Goal: Task Accomplishment & Management: Use online tool/utility

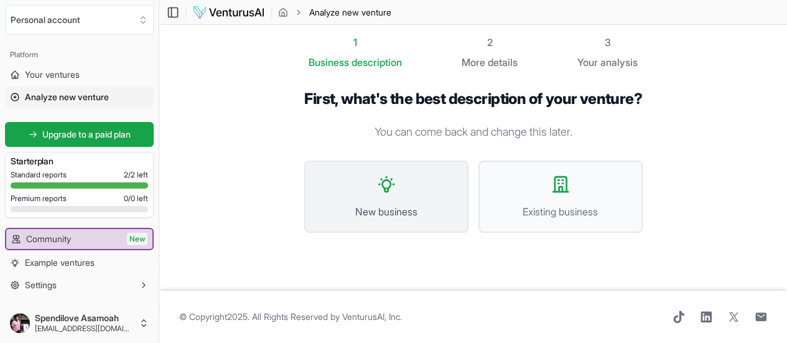
click at [354, 210] on span "New business" at bounding box center [386, 211] width 137 height 15
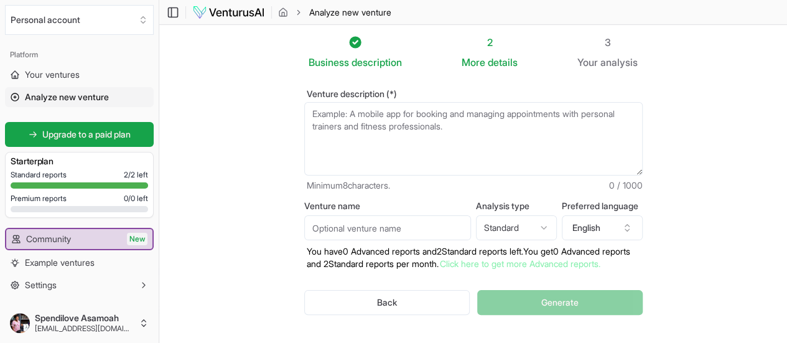
click at [770, 98] on section "Business description 2 More details 3 Your analysis Venture description (*) Min…" at bounding box center [473, 195] width 628 height 340
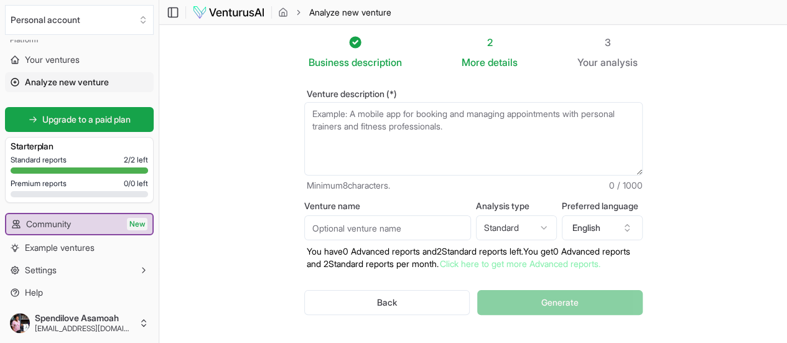
scroll to position [19, 0]
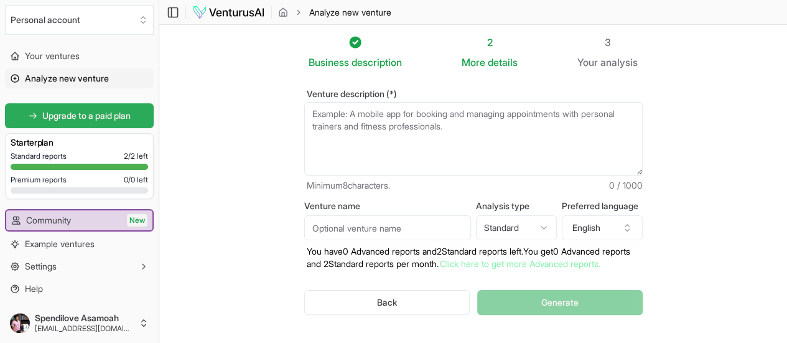
click at [144, 116] on link "Upgrade to a paid plan" at bounding box center [79, 115] width 149 height 25
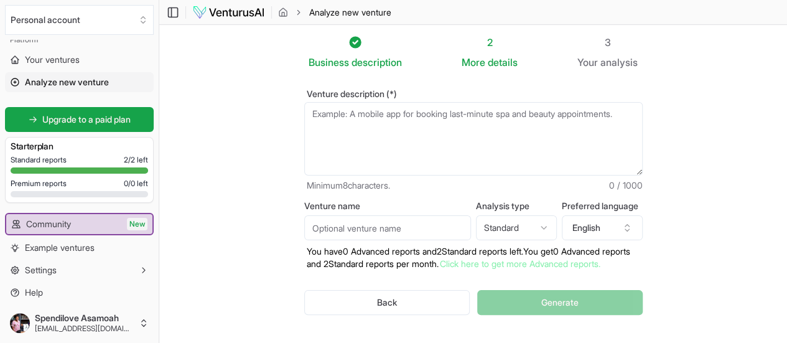
scroll to position [19, 0]
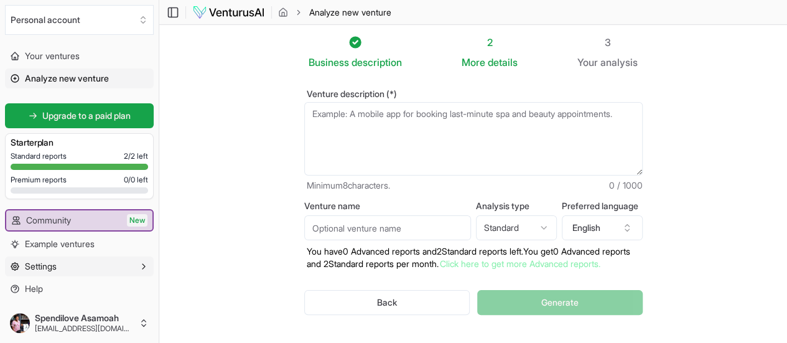
click at [98, 274] on button "Settings" at bounding box center [79, 266] width 149 height 20
click at [136, 272] on button "Settings" at bounding box center [79, 266] width 149 height 20
click at [138, 271] on button "Settings" at bounding box center [79, 266] width 149 height 20
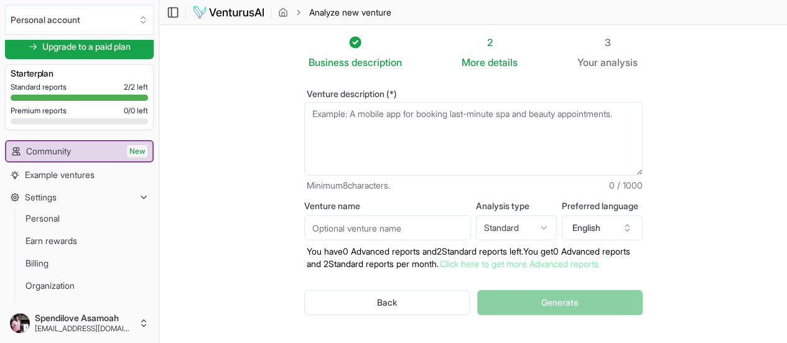
scroll to position [131, 0]
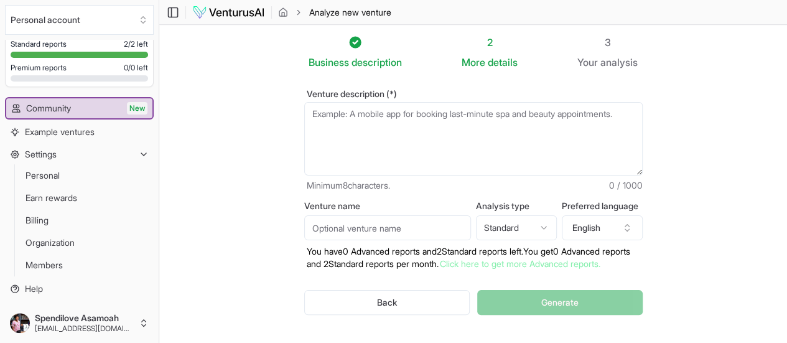
click at [164, 246] on section "Business description 2 More details 3 Your analysis Venture description (*) Min…" at bounding box center [473, 195] width 628 height 340
click at [139, 157] on button "Settings" at bounding box center [79, 154] width 149 height 20
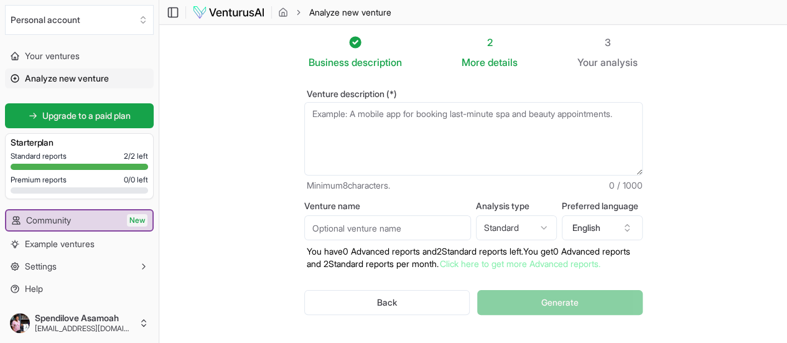
click at [79, 74] on span "Analyze new venture" at bounding box center [67, 78] width 84 height 12
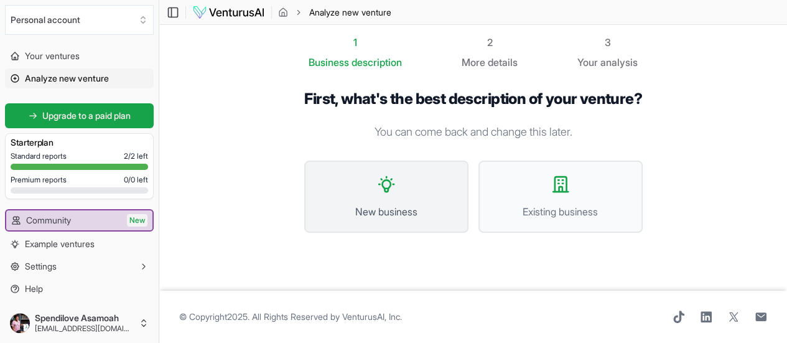
click at [337, 180] on button "New business" at bounding box center [386, 197] width 164 height 72
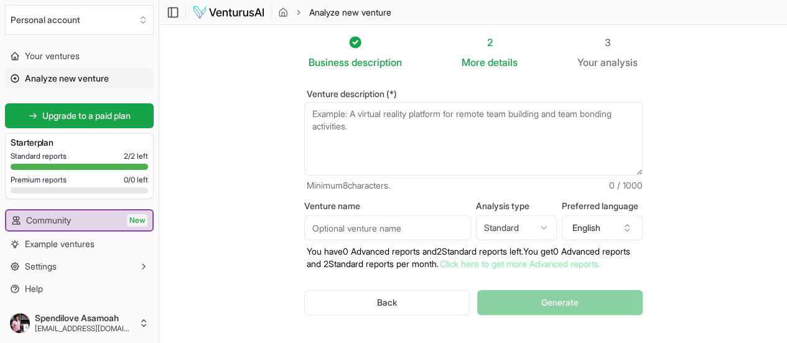
click at [376, 133] on textarea "Venture description (*)" at bounding box center [473, 138] width 338 height 73
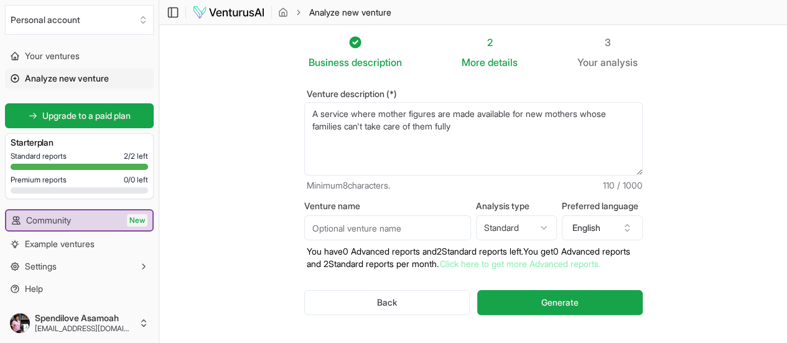
type textarea "A service where mother figures are made available for new mothers whose familie…"
click at [304, 230] on input "Venture name" at bounding box center [387, 227] width 167 height 25
click at [304, 230] on input "Mother's Looks" at bounding box center [387, 227] width 167 height 25
click at [361, 230] on input "Mother's Looks" at bounding box center [387, 227] width 167 height 25
type input "Mother's Love"
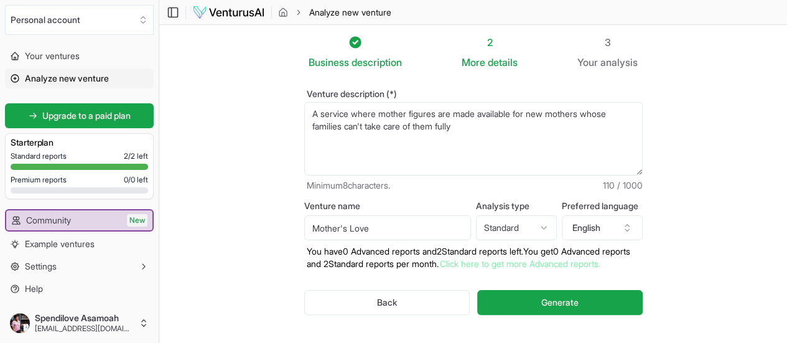
click at [227, 259] on section "Business description 2 More details 3 Your analysis Venture description (*) A s…" at bounding box center [473, 195] width 628 height 340
click at [546, 231] on html "We value your privacy We use cookies to enhance your browsing experience, serve…" at bounding box center [393, 171] width 787 height 343
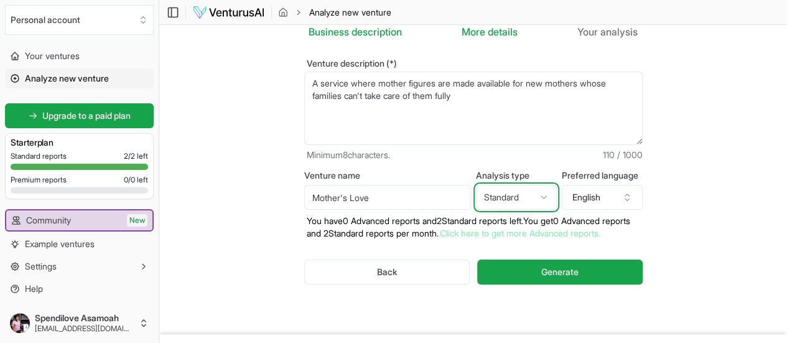
scroll to position [72, 0]
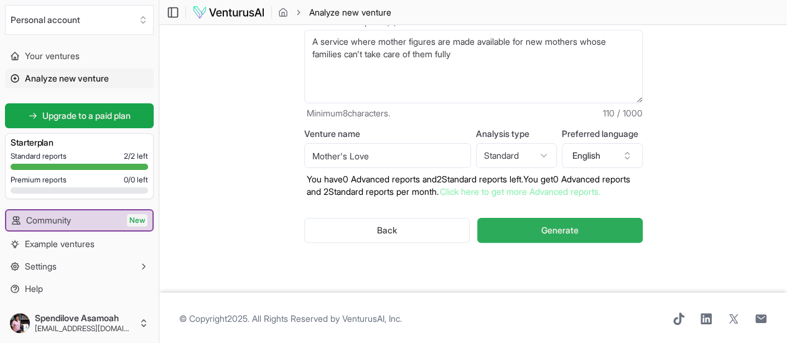
click at [554, 225] on span "Generate" at bounding box center [559, 230] width 37 height 12
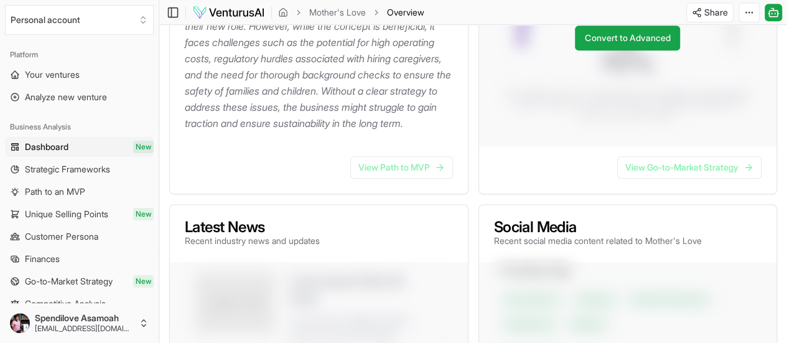
scroll to position [605, 0]
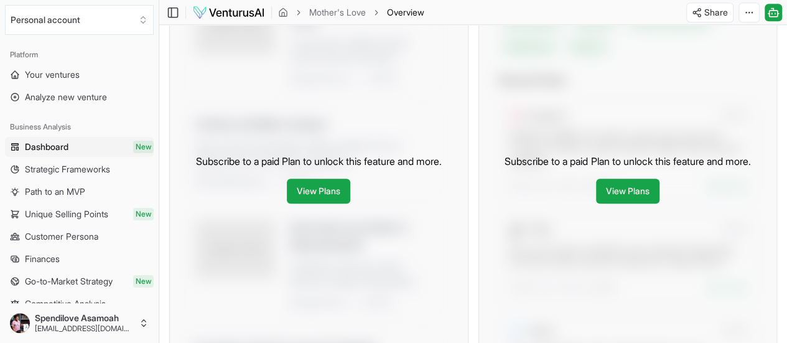
drag, startPoint x: 785, startPoint y: 126, endPoint x: 752, endPoint y: 106, distance: 38.5
click at [776, 108] on div "About Mother's Love The business idea of providing a service where mother figur…" at bounding box center [473, 295] width 628 height 1479
click at [717, 152] on div "Subscribe to a paid Plan to unlock this feature and more. View Plans" at bounding box center [628, 178] width 298 height 388
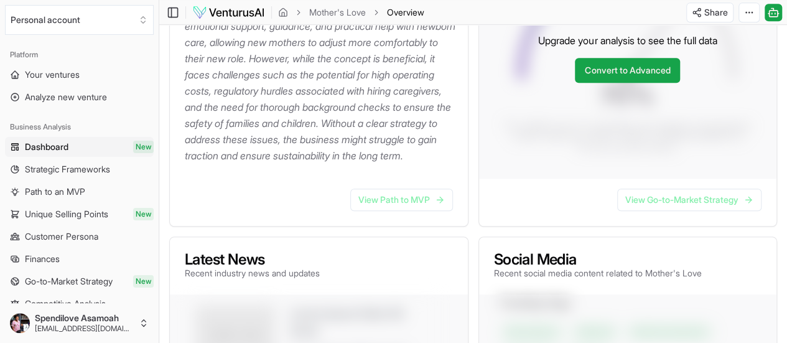
scroll to position [292, 0]
